Goal: Transaction & Acquisition: Purchase product/service

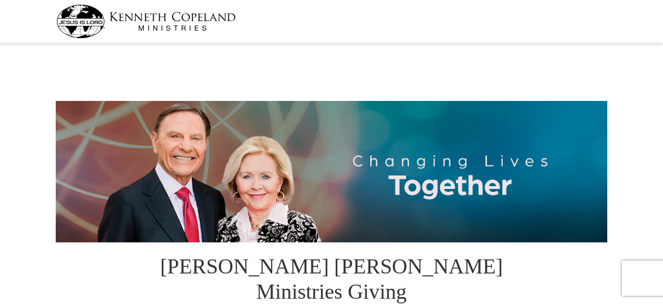
select select "KY"
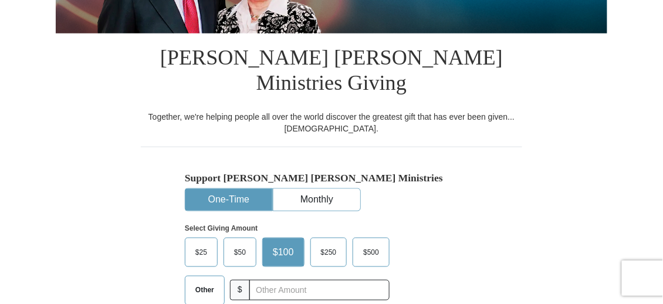
scroll to position [235, 0]
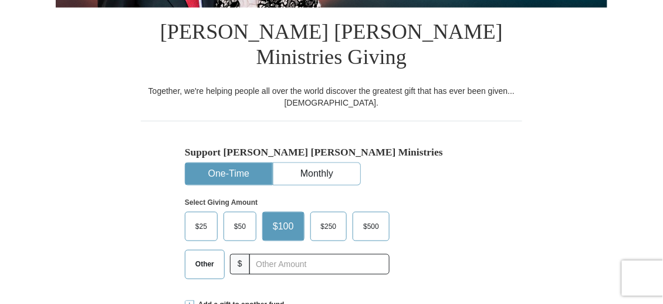
click at [249, 163] on button "One-Time" at bounding box center [228, 174] width 87 height 22
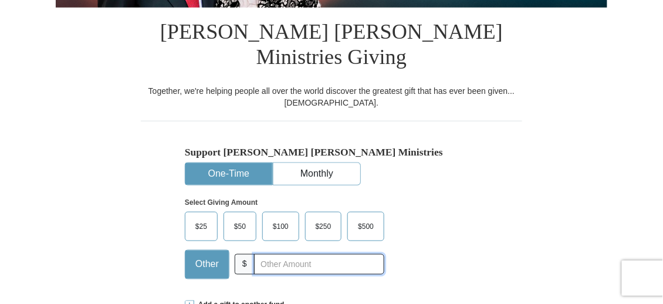
click at [273, 254] on input "text" at bounding box center [319, 264] width 130 height 21
type input "30"
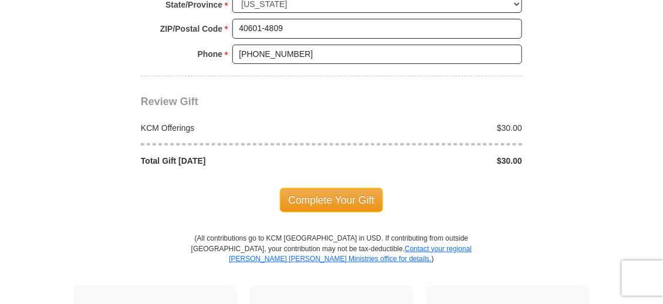
scroll to position [1056, 0]
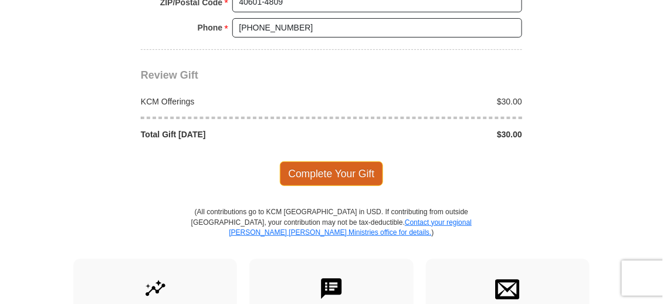
click at [314, 161] on span "Complete Your Gift" at bounding box center [332, 173] width 104 height 25
